Goal: Task Accomplishment & Management: Manage account settings

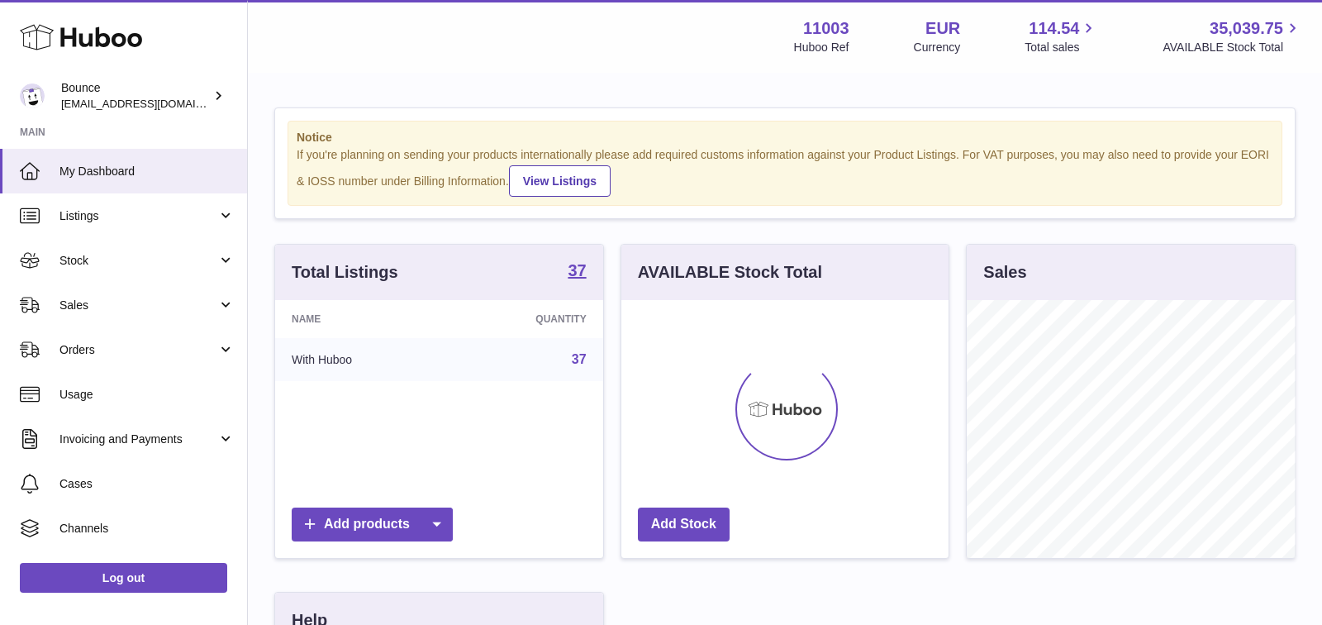
scroll to position [257, 328]
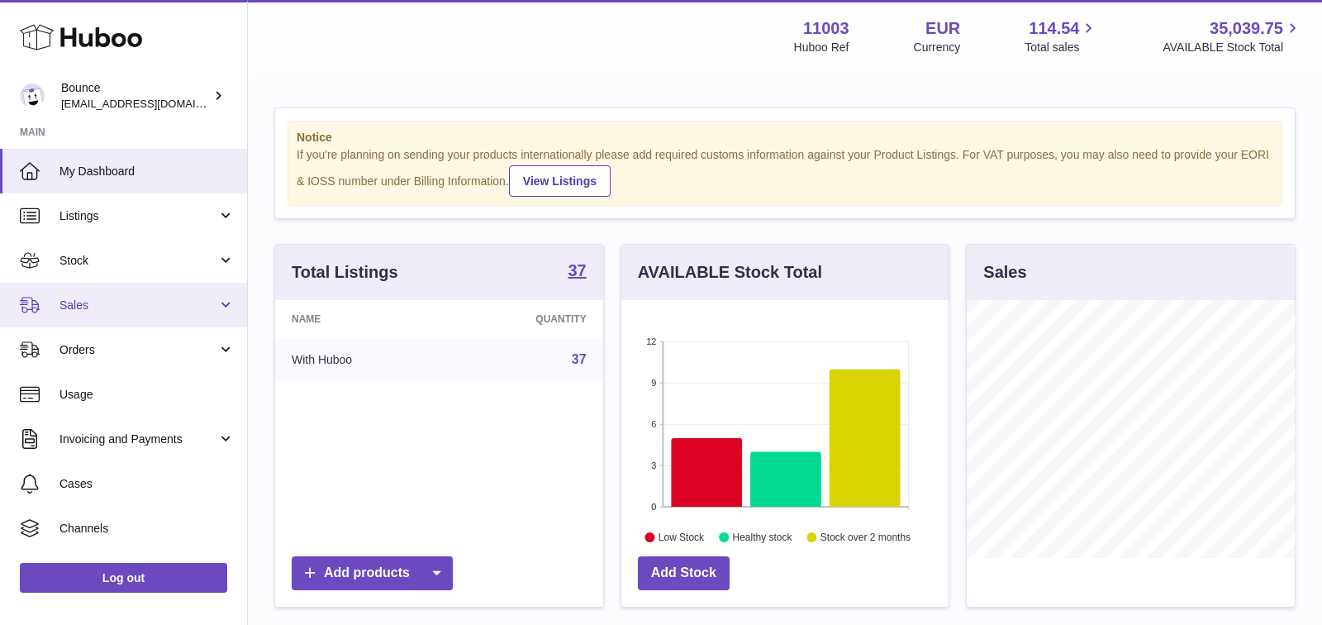
click at [183, 300] on span "Sales" at bounding box center [138, 305] width 158 height 16
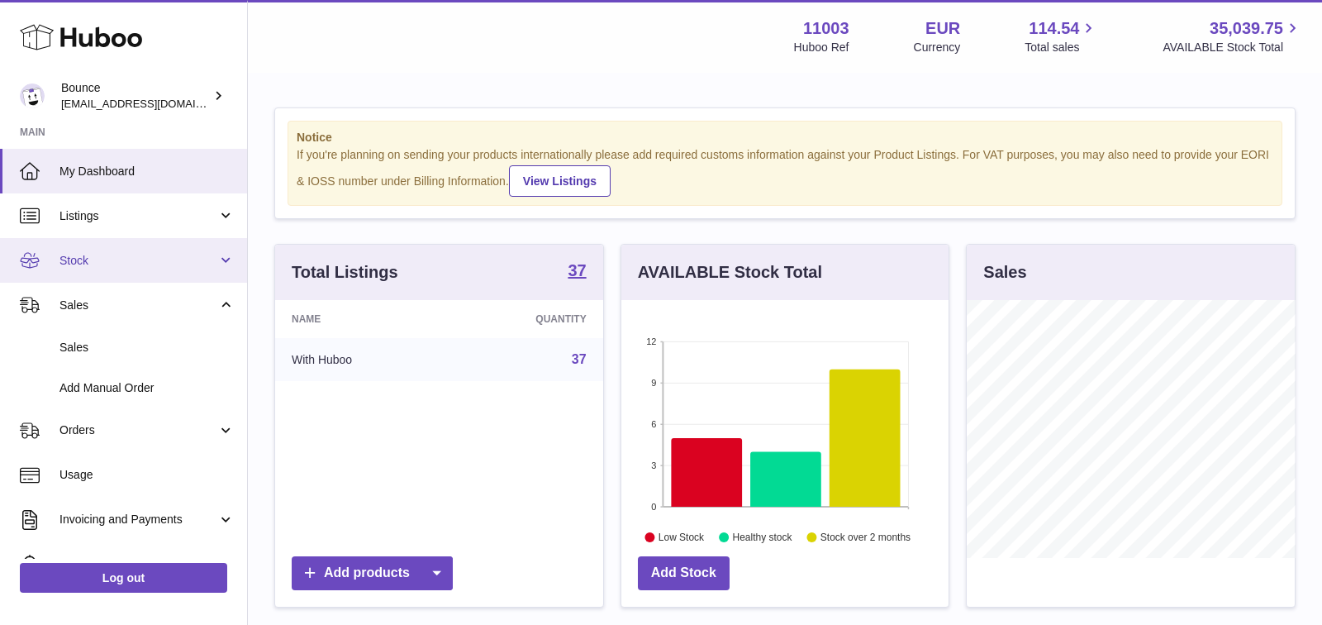
click at [183, 253] on span "Stock" at bounding box center [138, 261] width 158 height 16
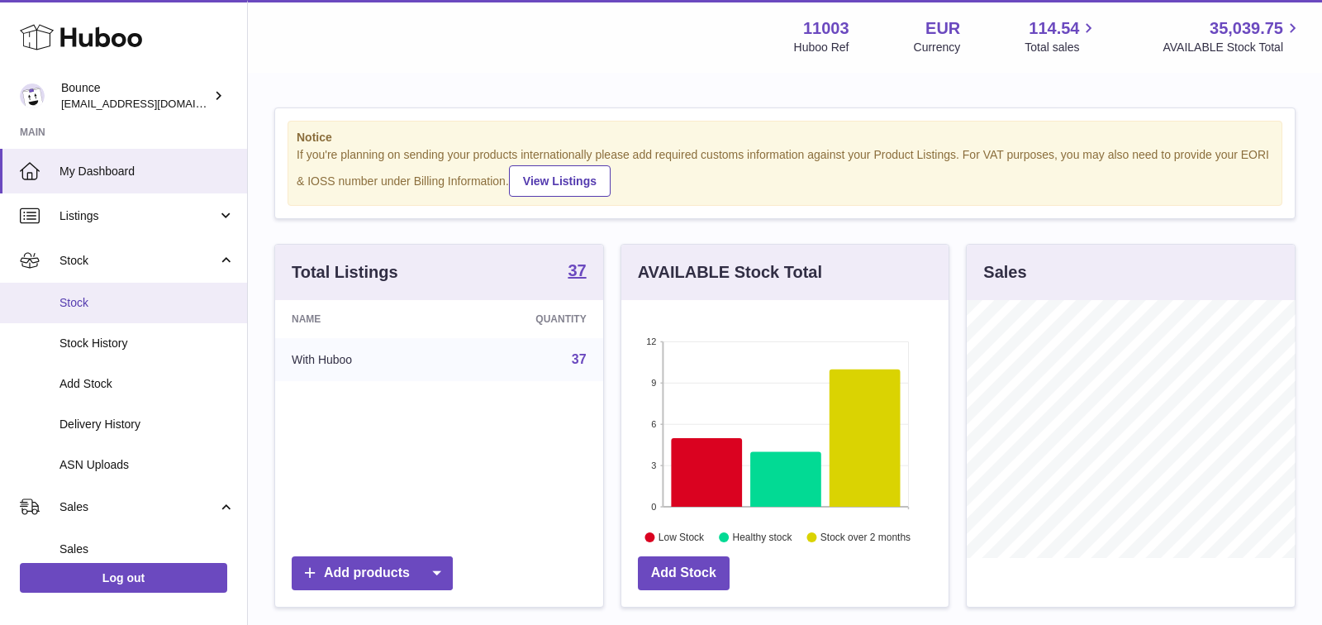
click at [176, 308] on span "Stock" at bounding box center [146, 303] width 175 height 16
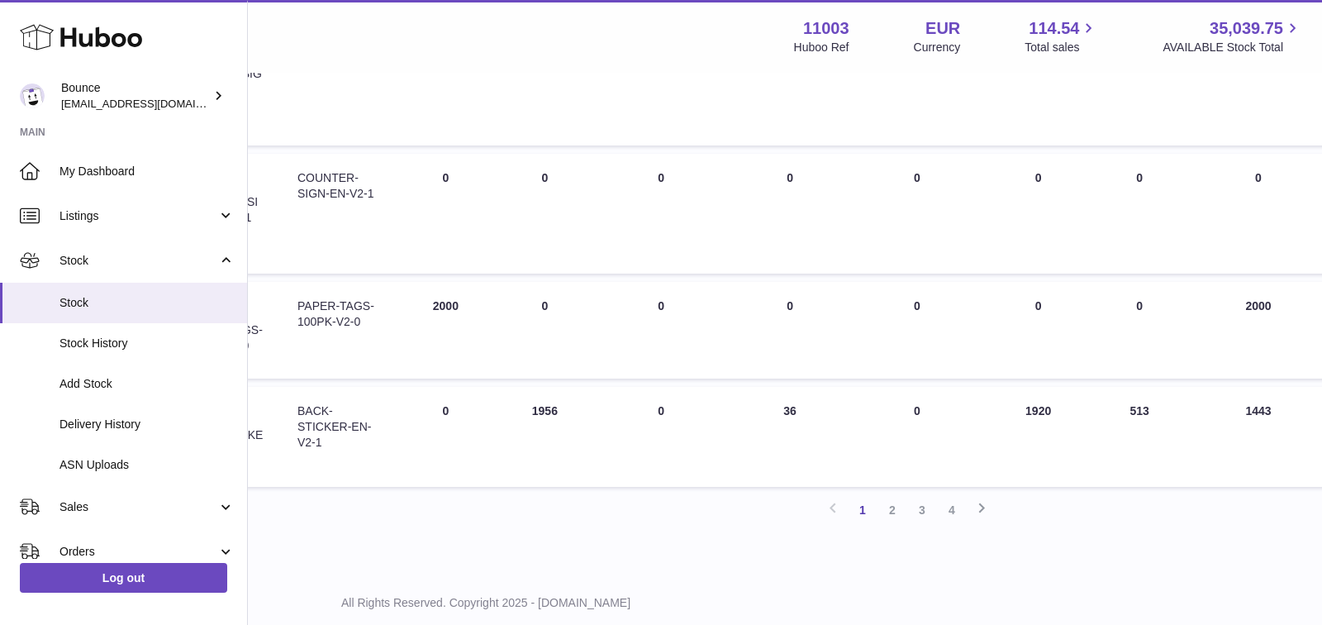
scroll to position [1113, 299]
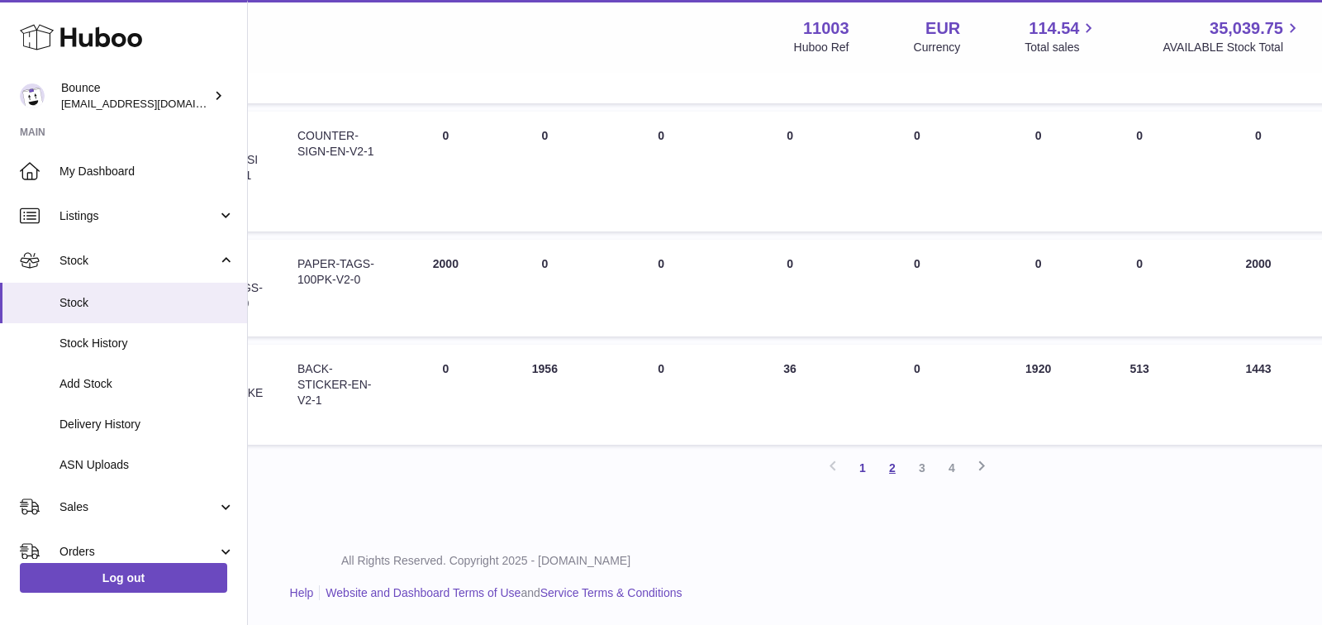
click at [891, 468] on link "2" at bounding box center [892, 468] width 30 height 30
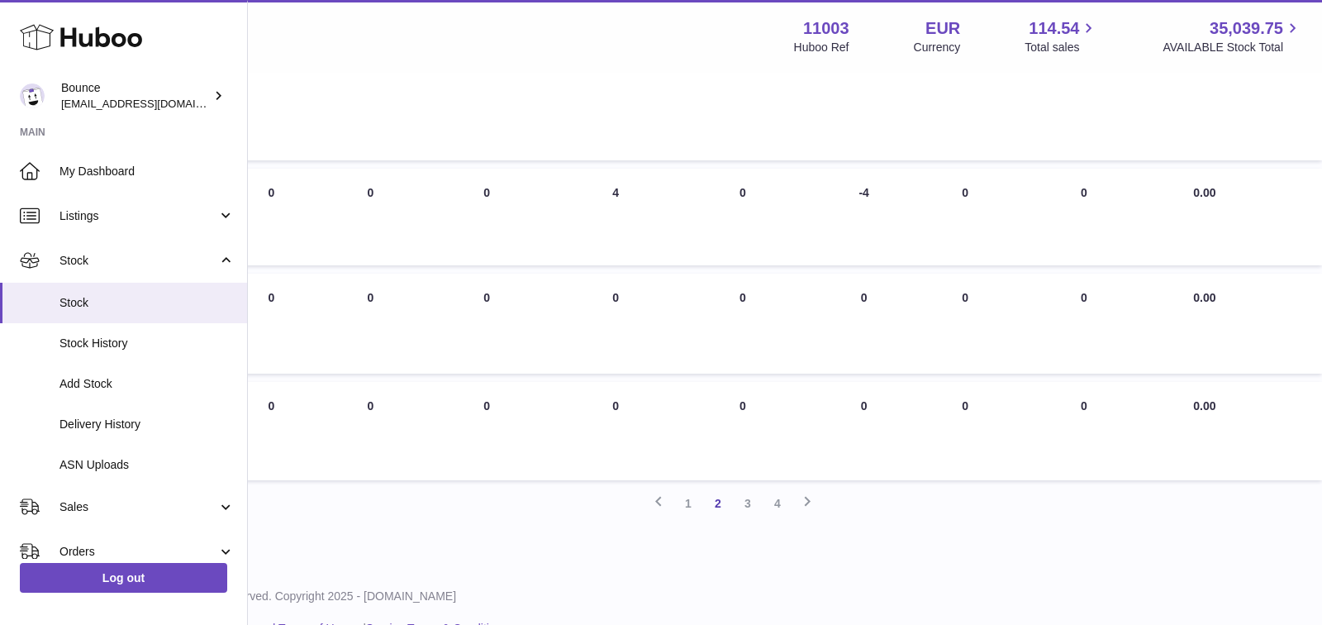
scroll to position [1090, 475]
